Goal: Participate in discussion: Engage in conversation with other users on a specific topic

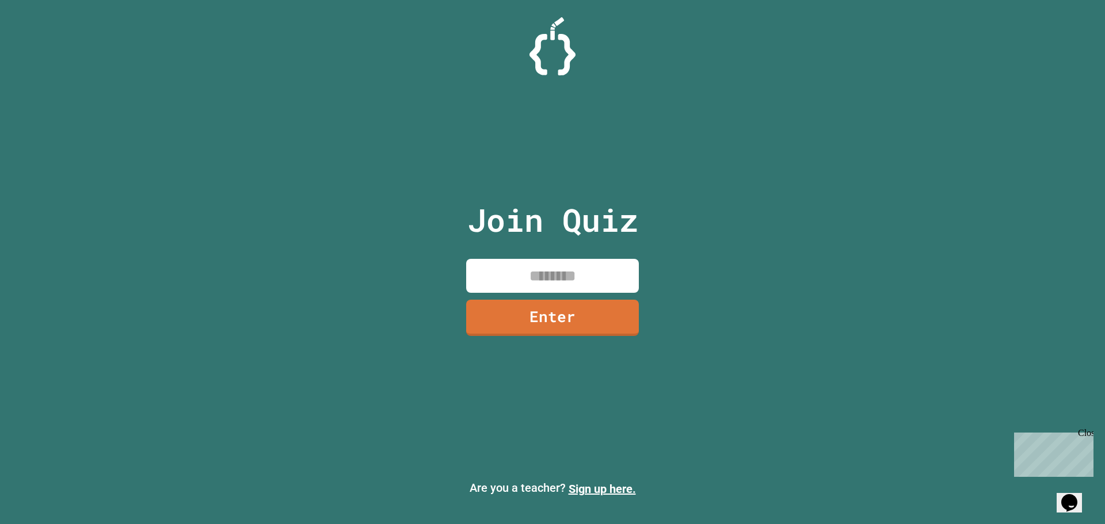
drag, startPoint x: 481, startPoint y: 257, endPoint x: 475, endPoint y: 265, distance: 9.8
click at [480, 262] on div "Join Quiz Enter" at bounding box center [553, 262] width 194 height 467
click at [475, 265] on input at bounding box center [552, 276] width 173 height 34
type input "********"
click at [463, 314] on div "Join Quiz ******** Enter" at bounding box center [553, 262] width 194 height 467
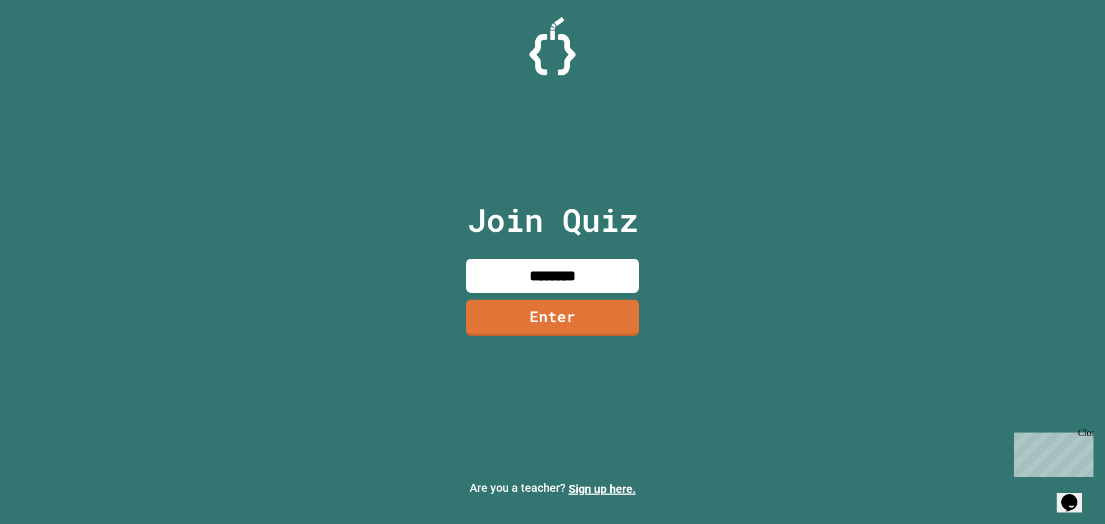
click at [485, 311] on link "Enter" at bounding box center [552, 318] width 173 height 36
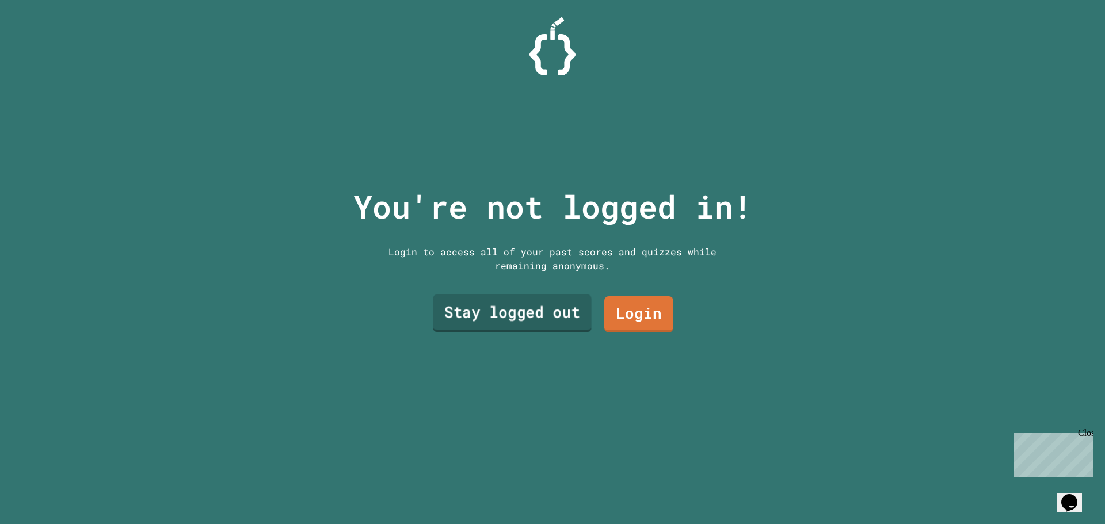
click at [462, 300] on link "Stay logged out" at bounding box center [512, 314] width 159 height 38
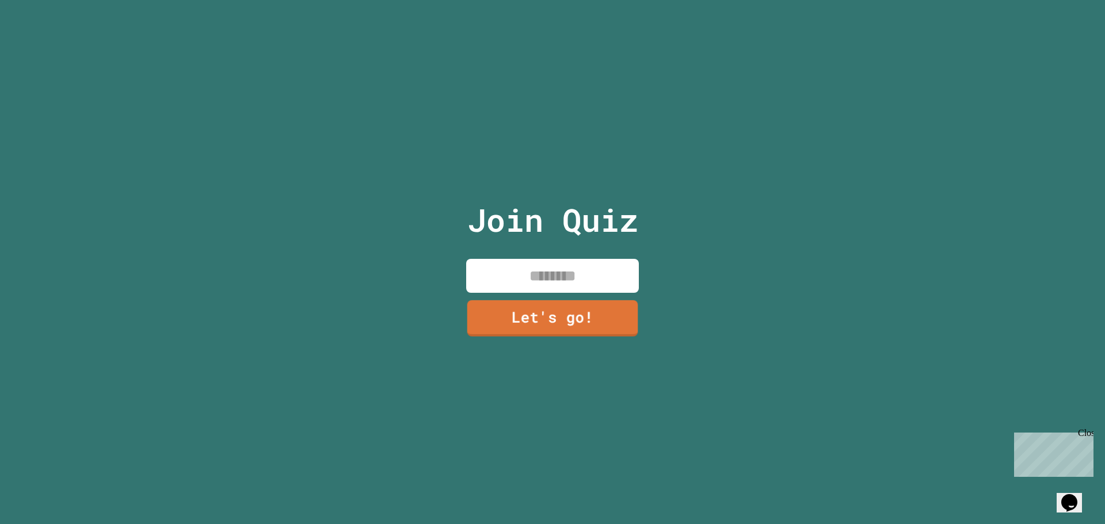
click at [488, 272] on input at bounding box center [552, 276] width 173 height 34
type input "*******"
click at [474, 303] on link "Let's go!" at bounding box center [553, 317] width 168 height 38
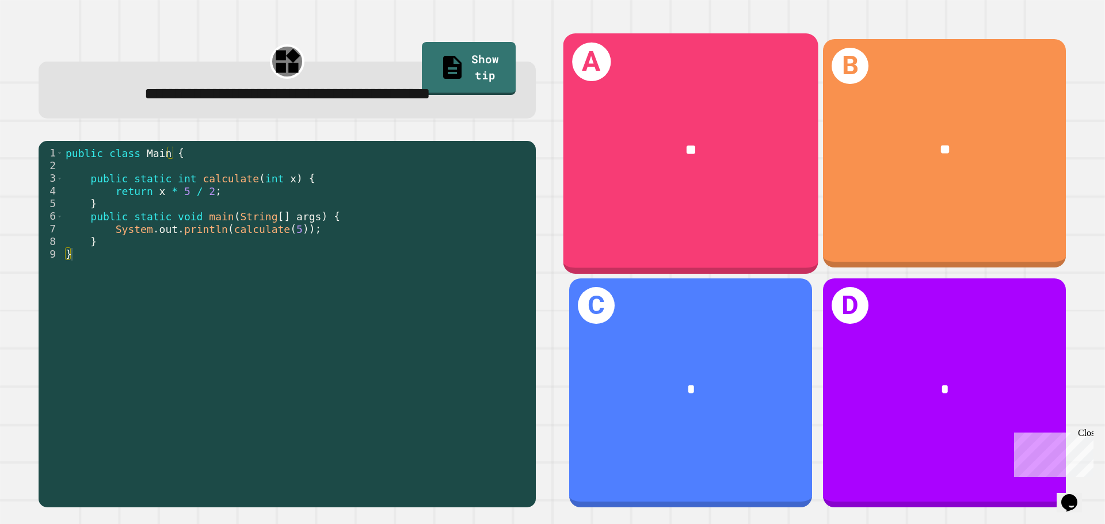
click at [671, 86] on div "A **" at bounding box center [691, 153] width 255 height 240
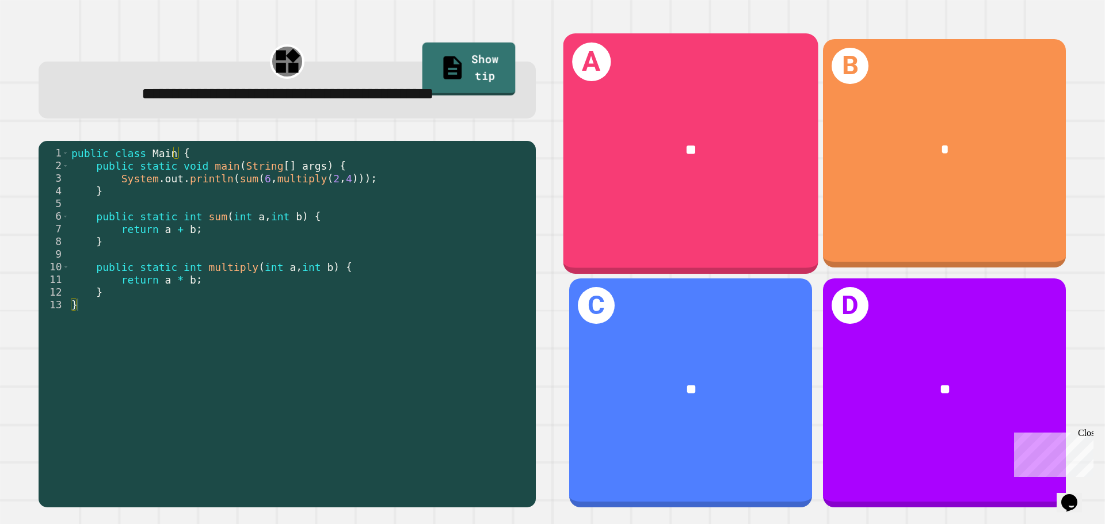
click at [622, 175] on div "**" at bounding box center [691, 150] width 255 height 77
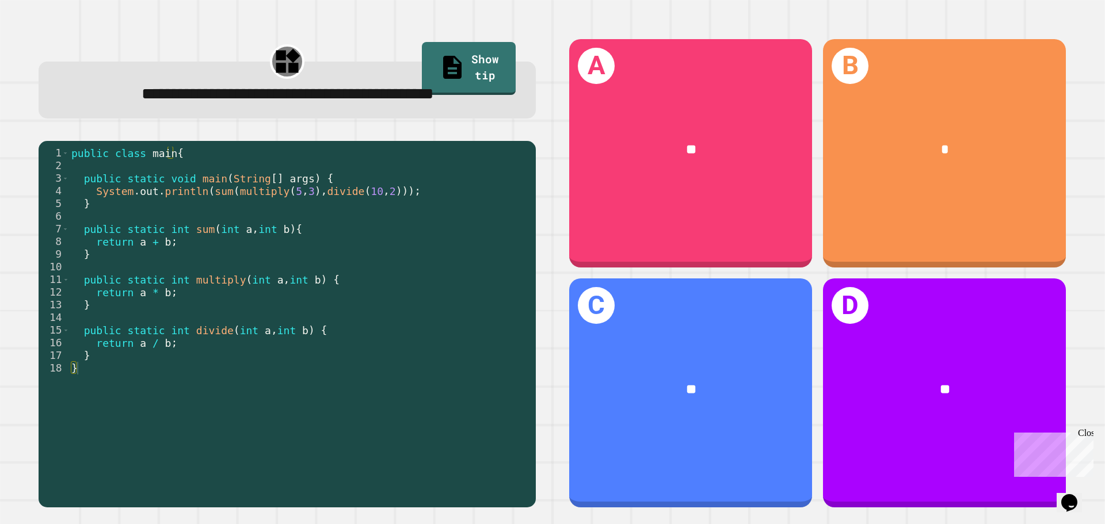
click at [591, 179] on div "**" at bounding box center [690, 150] width 243 height 74
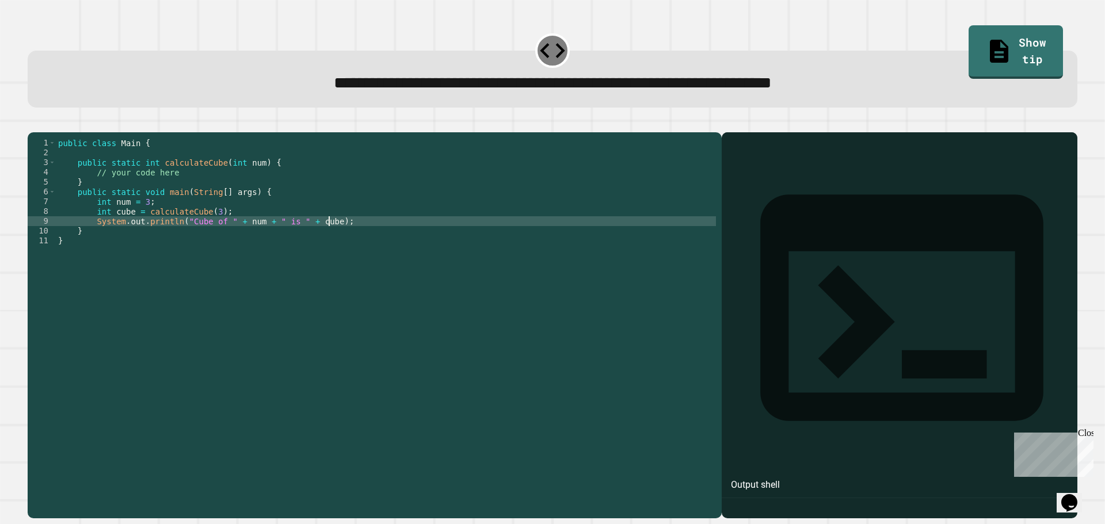
click at [475, 237] on div "public class Main { public static int calculateCube ( int num ) { // your code …" at bounding box center [386, 314] width 660 height 352
click at [462, 254] on div "public class Main { public static int calculateCube ( int num ) { // your code …" at bounding box center [386, 314] width 660 height 352
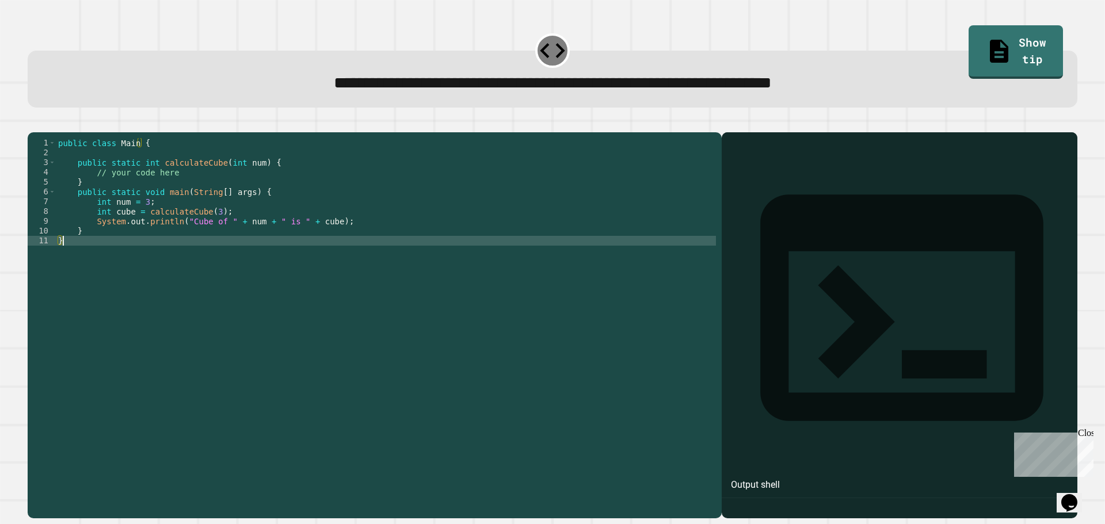
click at [460, 243] on div "public class Main { public static int calculateCube ( int num ) { // your code …" at bounding box center [386, 314] width 660 height 352
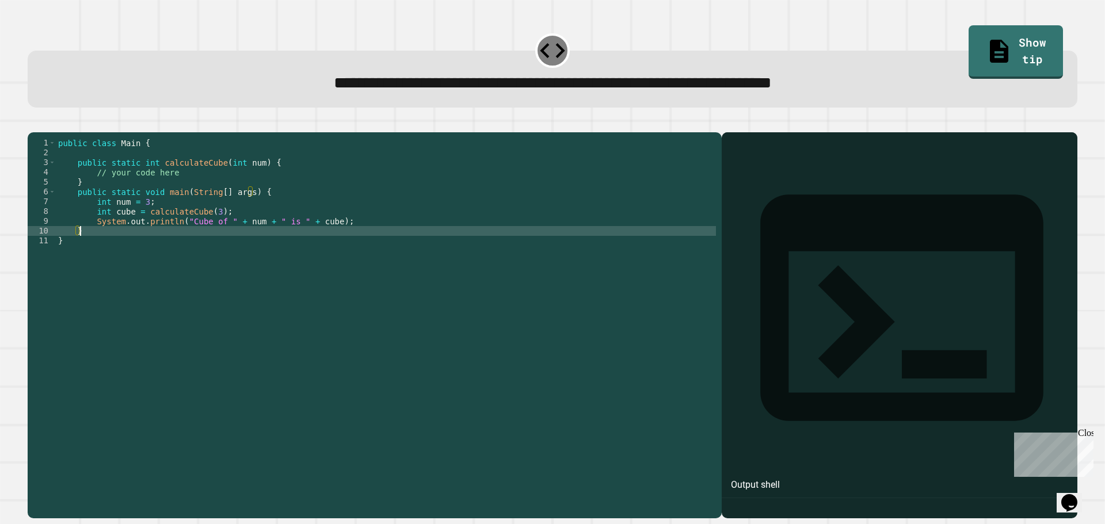
click at [461, 234] on div "public class Main { public static int calculateCube ( int num ) { // your code …" at bounding box center [386, 314] width 660 height 352
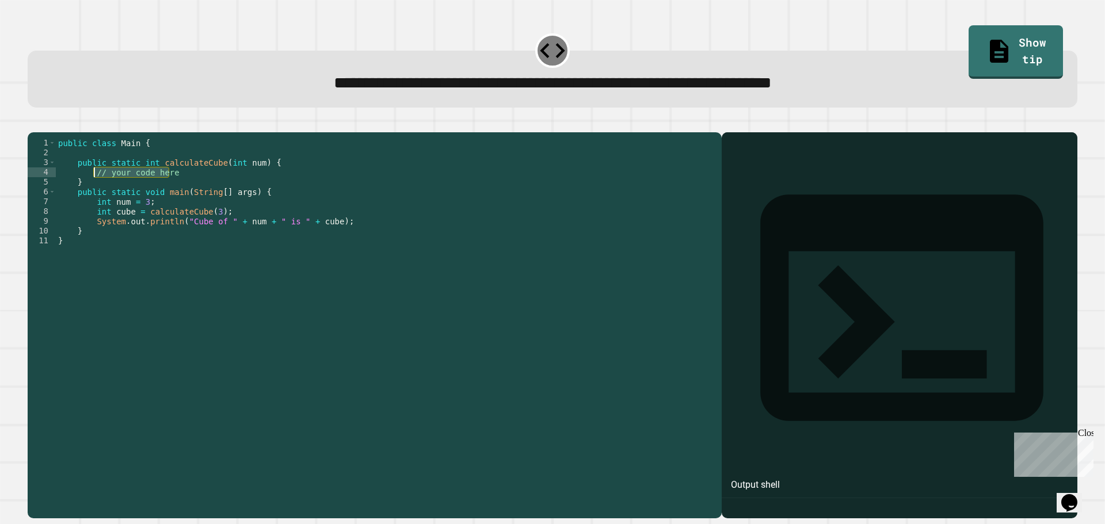
drag, startPoint x: 151, startPoint y: 188, endPoint x: 94, endPoint y: 191, distance: 57.1
click at [94, 191] on div "public class Main { public static int calculateCube ( int num ) { // your code …" at bounding box center [386, 314] width 660 height 352
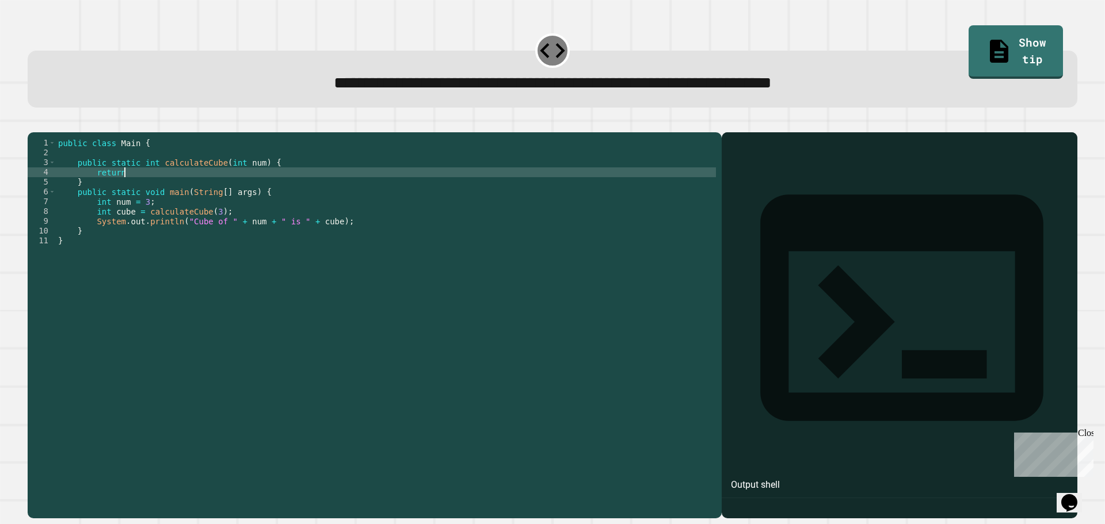
scroll to position [0, 5]
click at [33, 123] on button "button" at bounding box center [33, 123] width 0 height 0
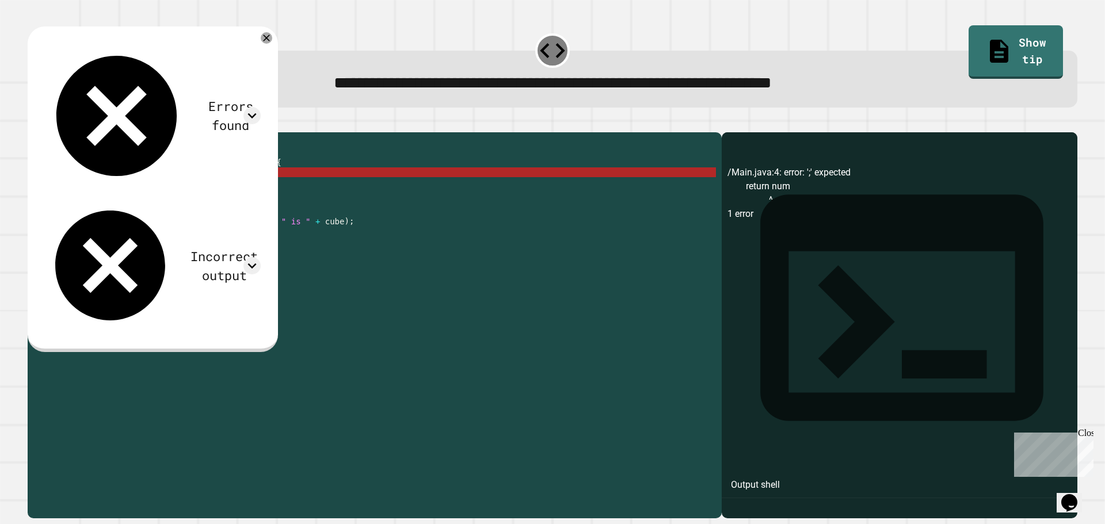
click at [158, 194] on div "public class Main { public static int calculateCube ( int num ) { return num } …" at bounding box center [386, 314] width 660 height 352
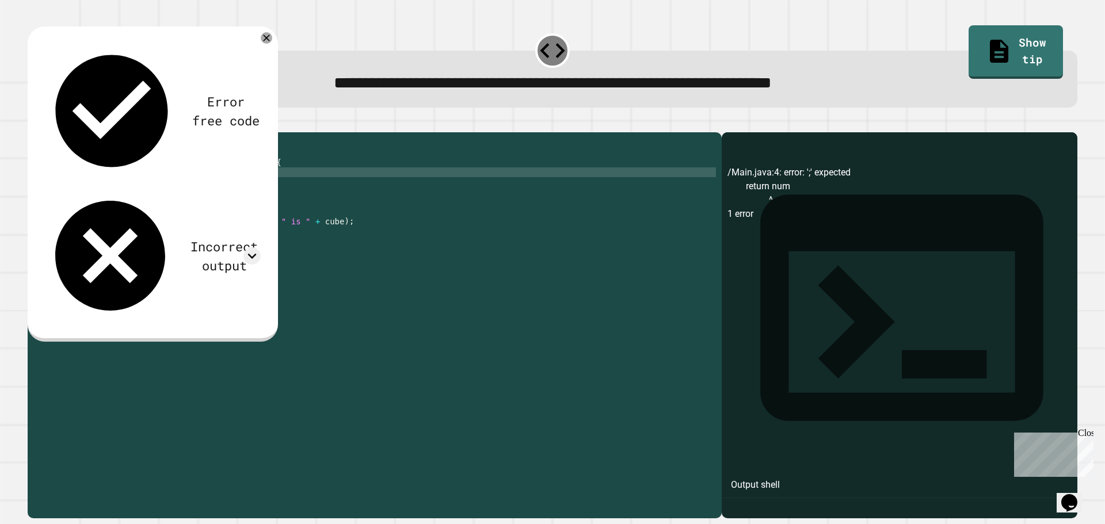
scroll to position [0, 5]
click at [33, 123] on icon "button" at bounding box center [33, 123] width 0 height 0
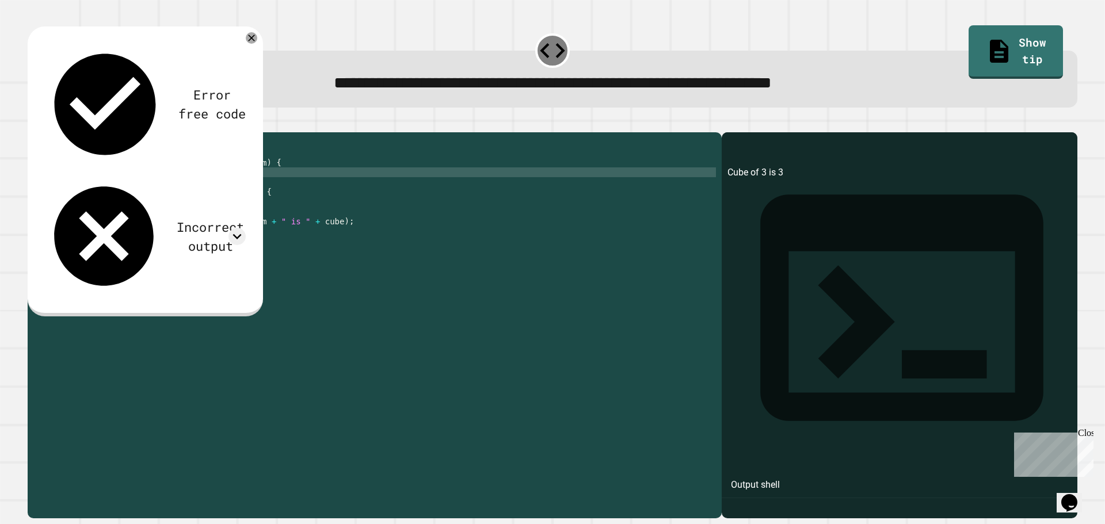
click at [143, 184] on div "public class Main { public static int calculateCube ( int num ) { return num ; …" at bounding box center [386, 314] width 660 height 352
click at [139, 185] on div "public class Main { public static int calculateCube ( int num ) { return num ; …" at bounding box center [386, 314] width 660 height 352
click at [33, 123] on button "button" at bounding box center [33, 123] width 0 height 0
drag, startPoint x: 253, startPoint y: 83, endPoint x: 245, endPoint y: 87, distance: 8.5
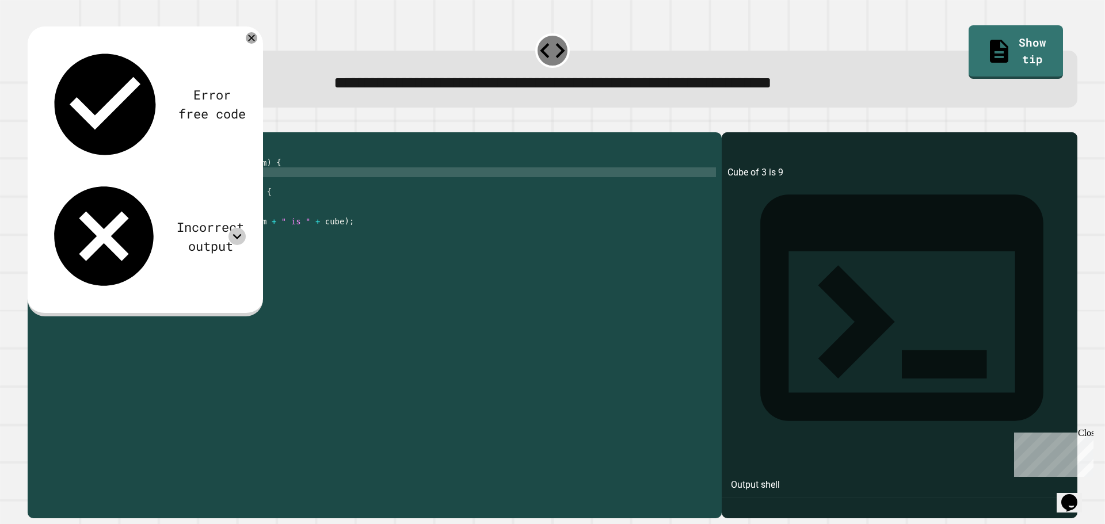
click at [245, 87] on div "Error free code Cube of 3 is 9 Incorrect output Expected output Cube of 3 is 27…" at bounding box center [145, 171] width 235 height 290
click at [245, 228] on div at bounding box center [237, 236] width 17 height 17
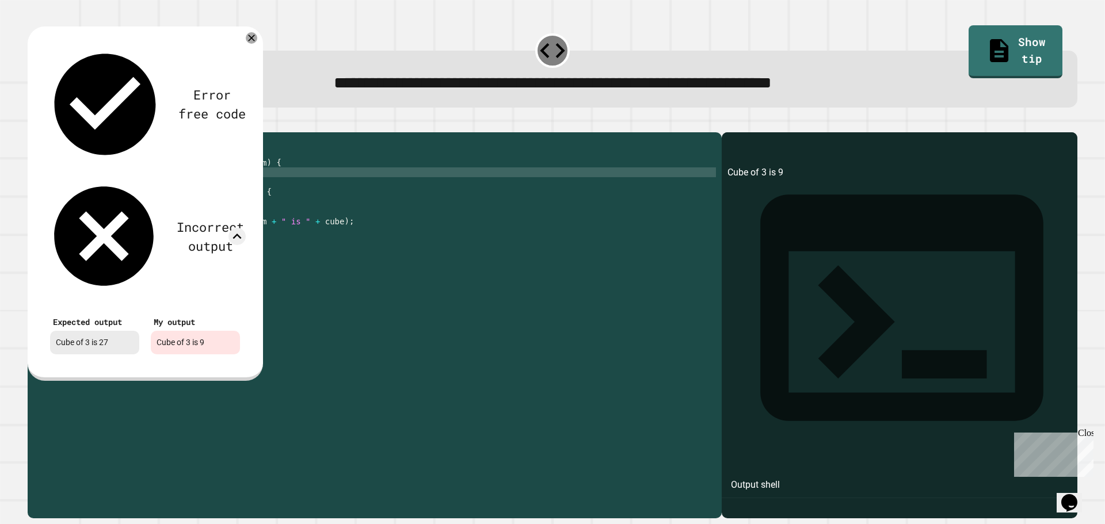
click at [254, 37] on div at bounding box center [252, 38] width 12 height 12
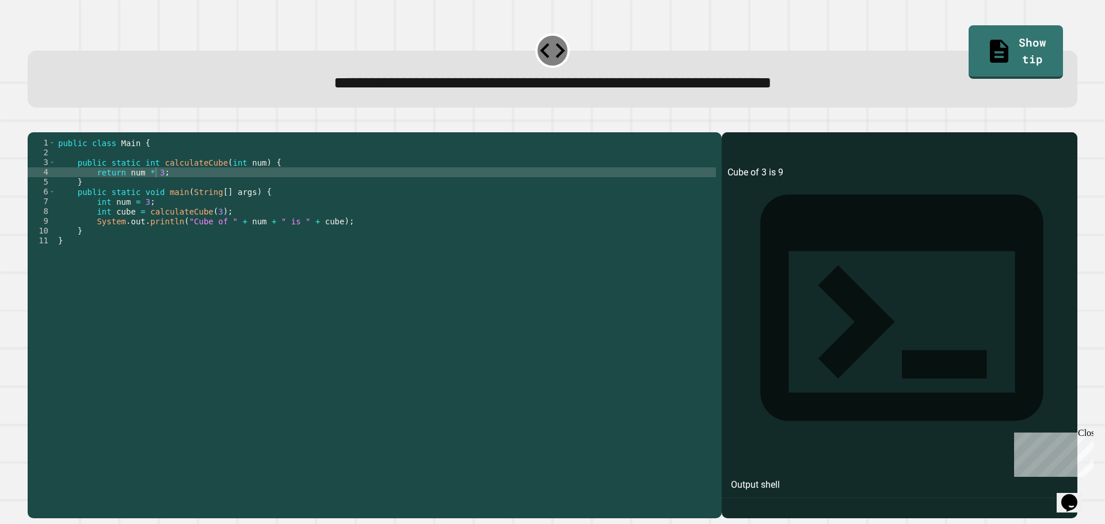
click at [154, 188] on div "public class Main { public static int calculateCube ( int num ) { return num * …" at bounding box center [386, 314] width 660 height 352
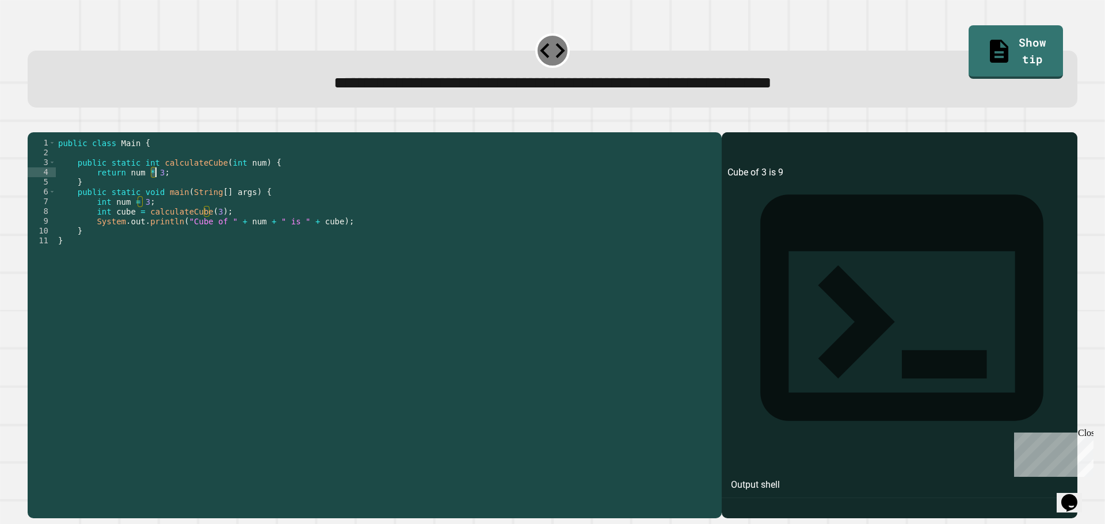
click at [158, 188] on div "public class Main { public static int calculateCube ( int num ) { return num * …" at bounding box center [386, 304] width 660 height 333
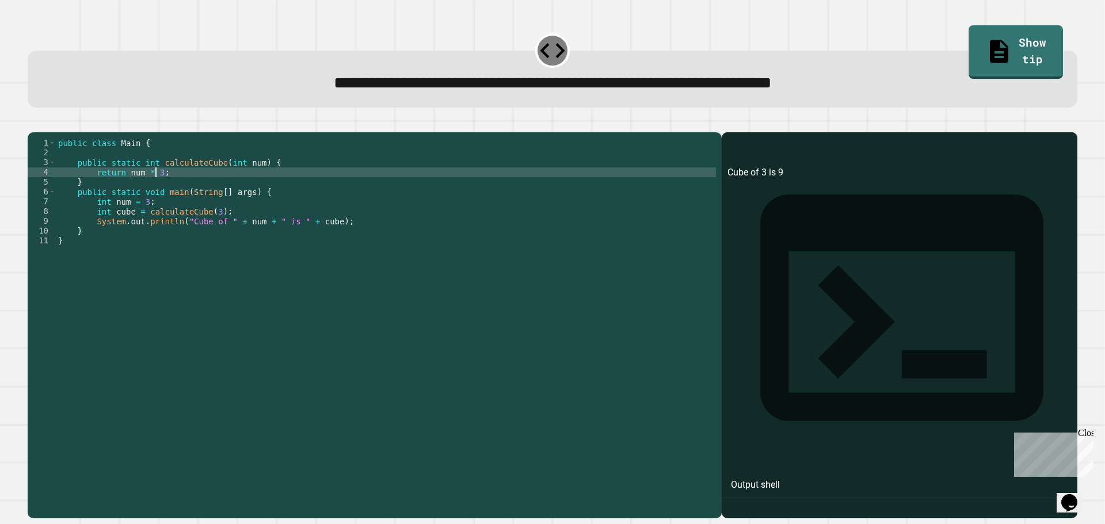
click at [157, 188] on div "public class Main { public static int calculateCube ( int num ) { return num * …" at bounding box center [386, 314] width 660 height 352
click at [1006, 30] on link "Show tip" at bounding box center [1015, 50] width 87 height 56
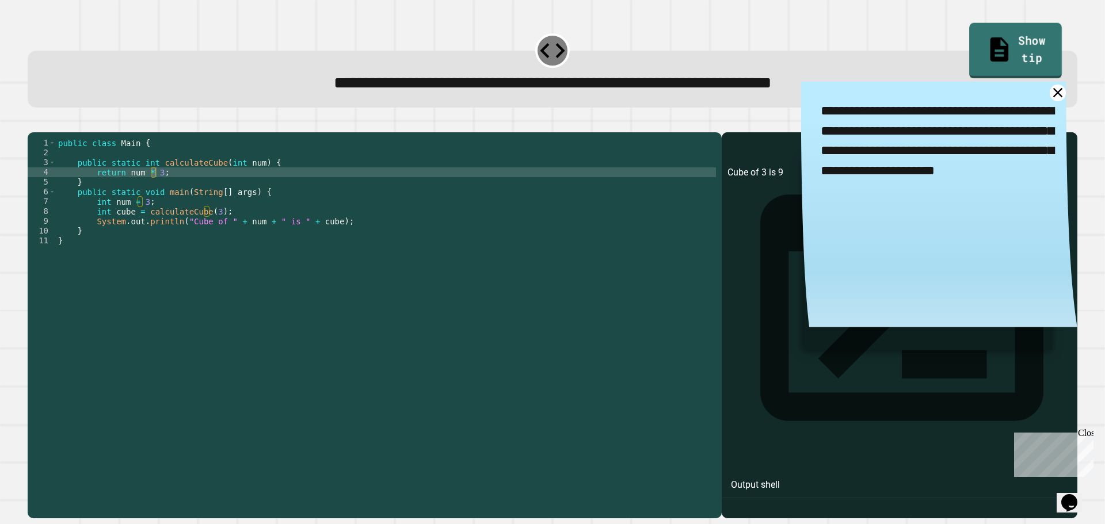
click at [1007, 31] on link "Show tip" at bounding box center [1016, 51] width 93 height 56
click at [153, 189] on div "public class Main { public static int calculateCube ( int num ) { return num * …" at bounding box center [386, 304] width 660 height 333
click at [159, 189] on div "public class Main { public static int calculateCube ( int num ) { return num * …" at bounding box center [386, 314] width 660 height 352
click at [156, 189] on div "public class Main { public static int calculateCube ( int num ) { return num * …" at bounding box center [386, 314] width 660 height 352
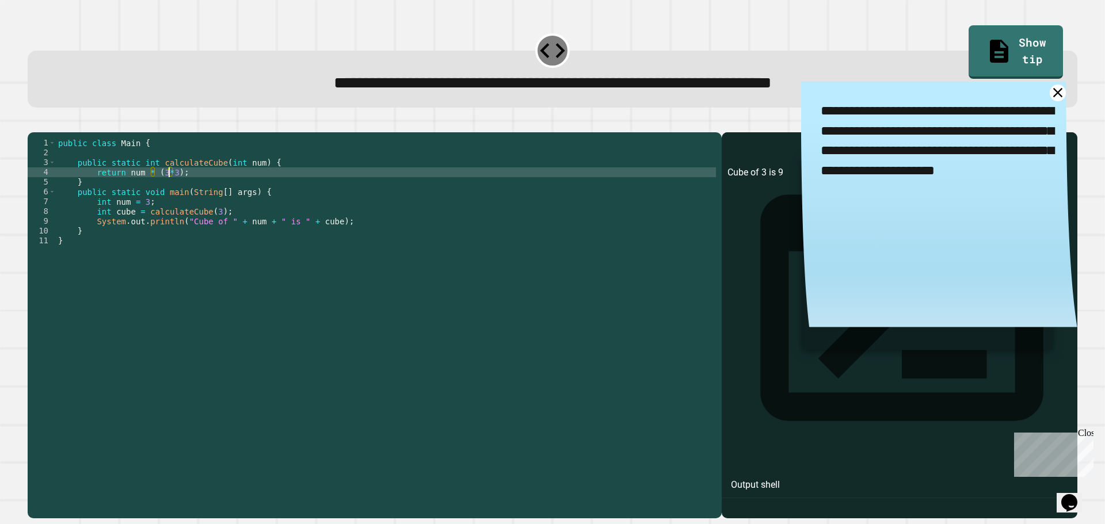
type textarea "**********"
click at [33, 123] on icon "button" at bounding box center [33, 123] width 0 height 0
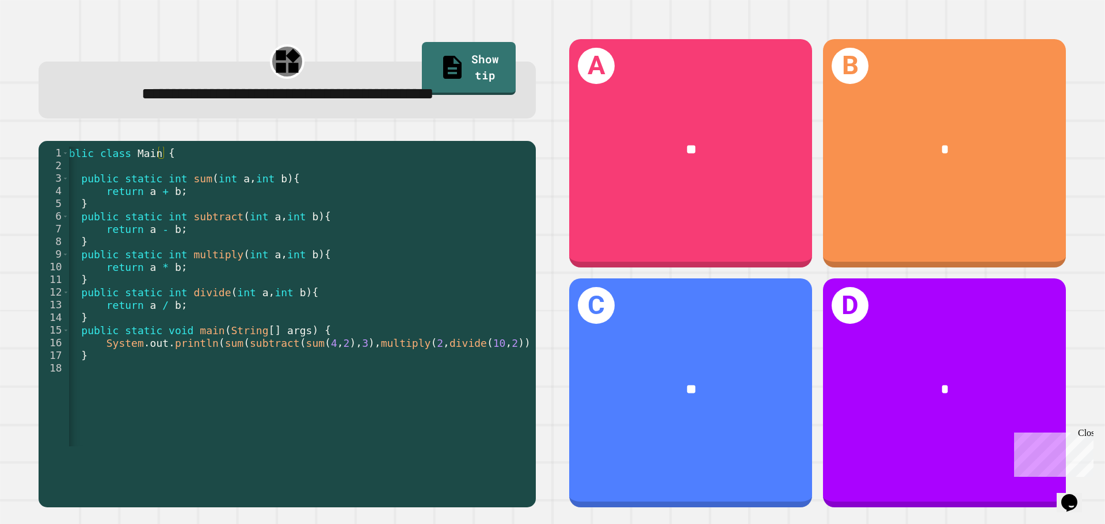
scroll to position [0, 31]
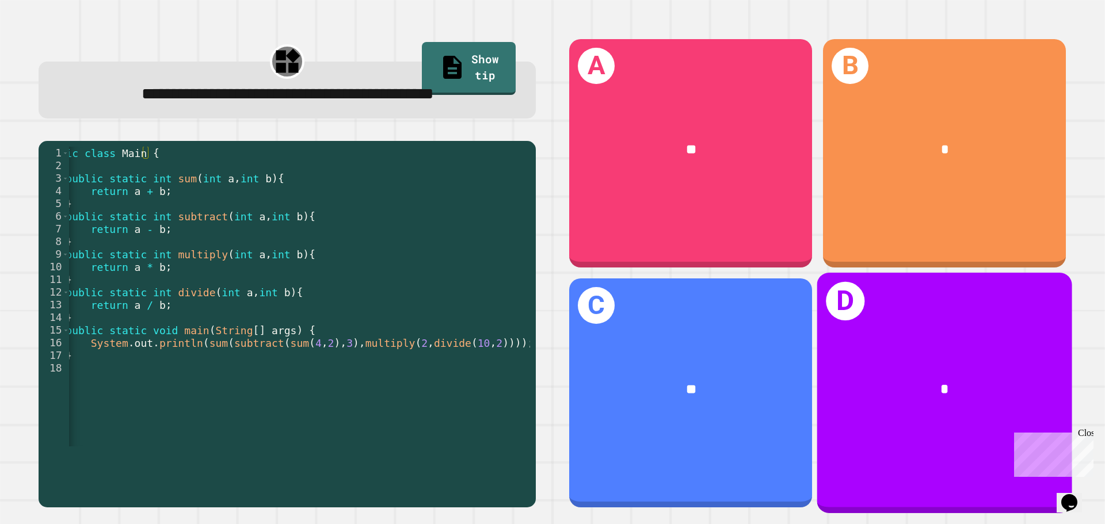
click at [831, 291] on h1 "D" at bounding box center [846, 301] width 39 height 39
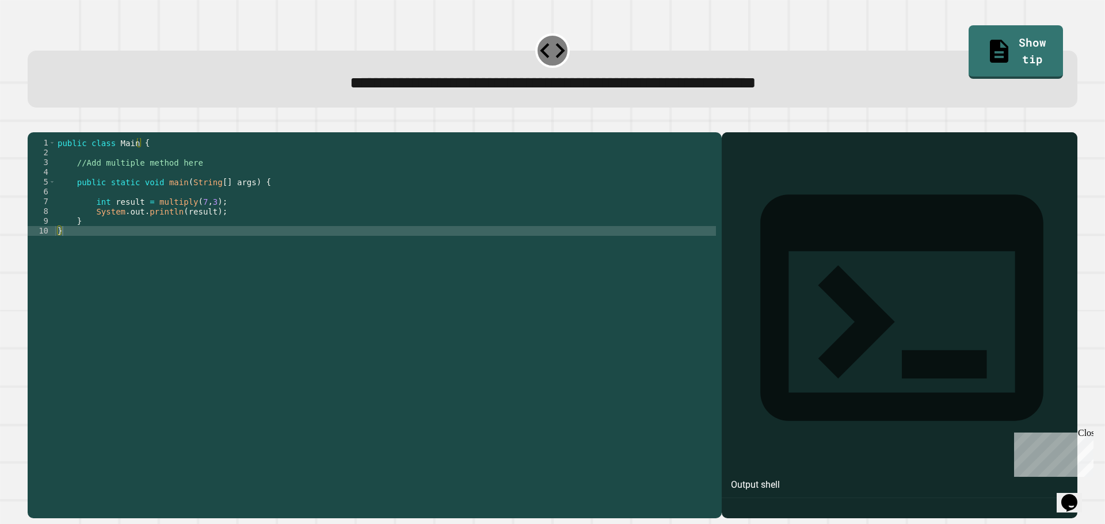
click at [238, 237] on div "public class Main { //Add multiple method here public static void main ( String…" at bounding box center [385, 314] width 661 height 352
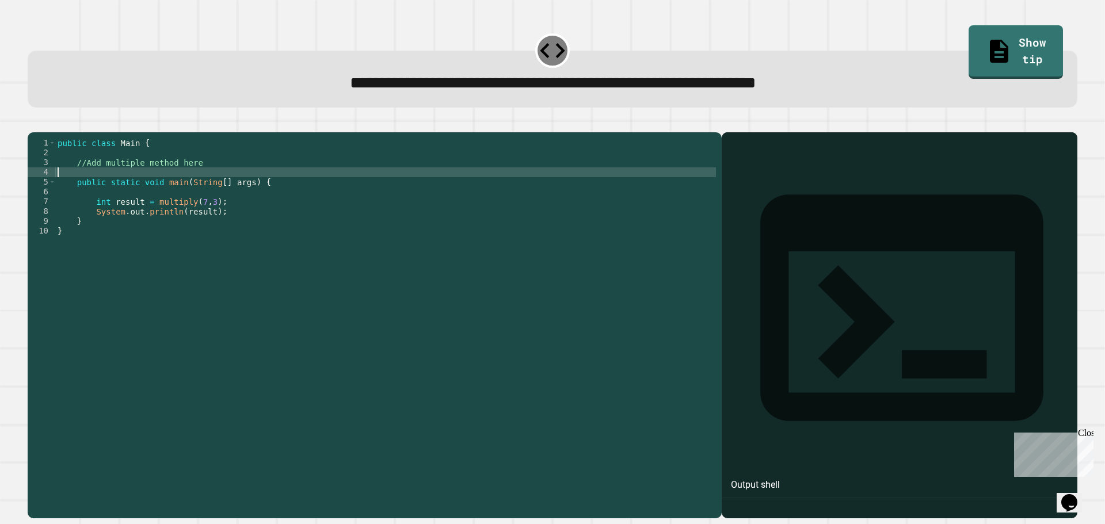
click at [230, 187] on div "public class Main { //Add multiple method here public static void main ( String…" at bounding box center [385, 314] width 661 height 352
type textarea "**********"
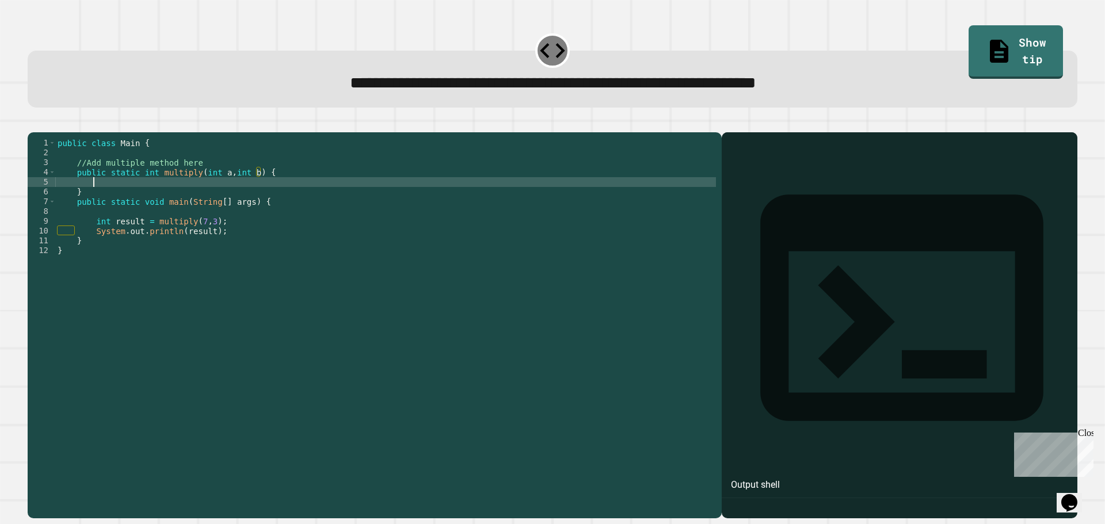
type textarea "*"
type textarea "**********"
click at [33, 123] on icon "button" at bounding box center [33, 123] width 0 height 0
